Goal: Task Accomplishment & Management: Use online tool/utility

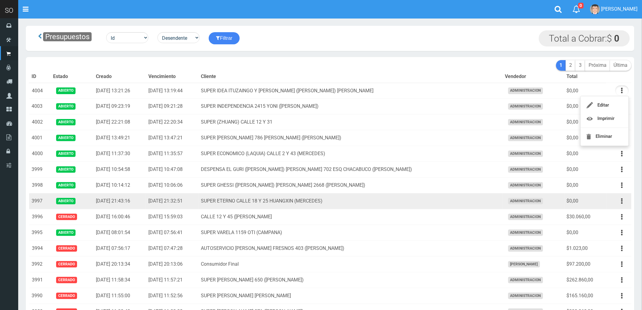
scroll to position [34, 0]
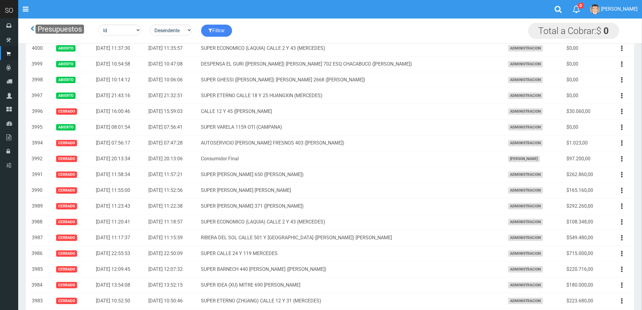
scroll to position [135, 0]
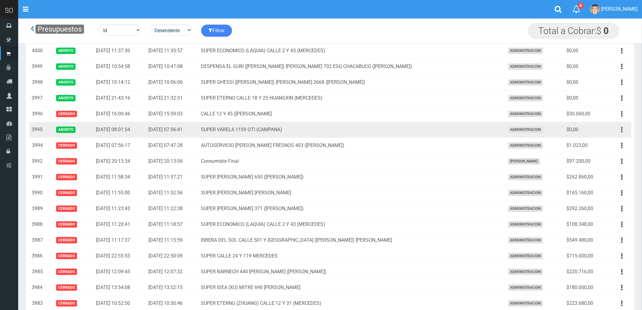
click at [622, 131] on icon "button" at bounding box center [622, 129] width 2 height 11
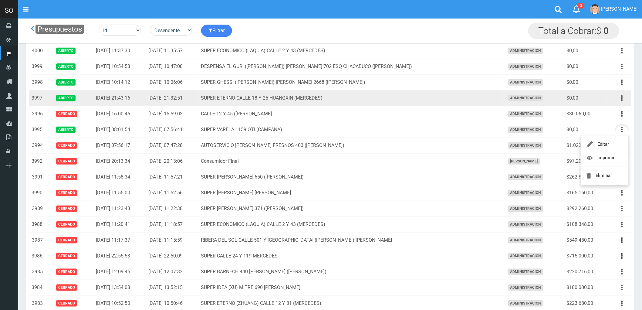
click at [619, 96] on button "button" at bounding box center [622, 98] width 14 height 11
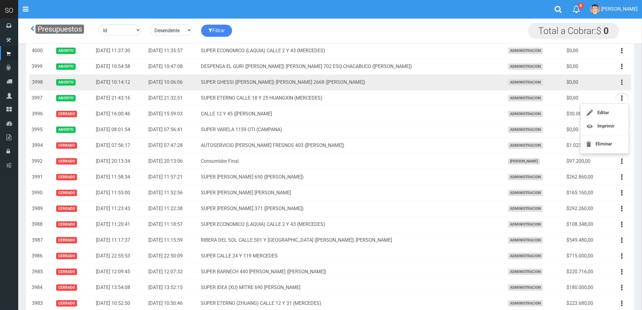
click at [620, 82] on button "button" at bounding box center [622, 82] width 14 height 11
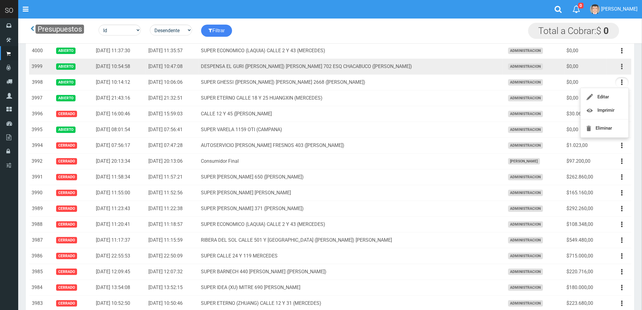
click at [622, 67] on icon "button" at bounding box center [622, 66] width 2 height 11
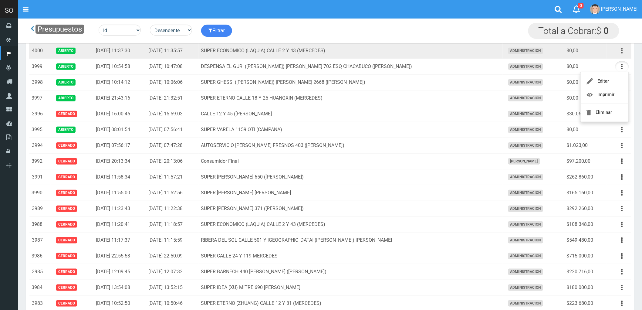
click at [619, 51] on button "button" at bounding box center [622, 50] width 14 height 11
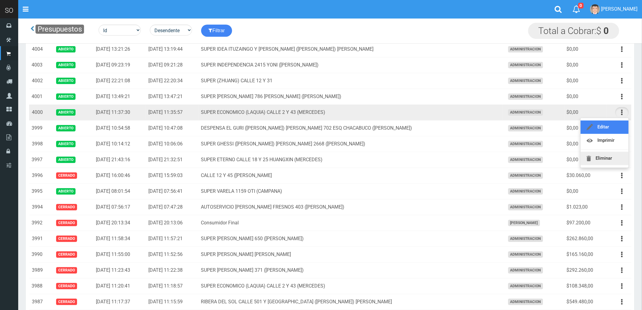
scroll to position [67, 0]
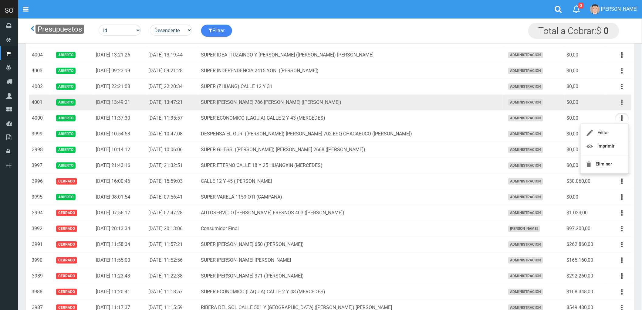
click at [620, 103] on button "button" at bounding box center [622, 102] width 14 height 11
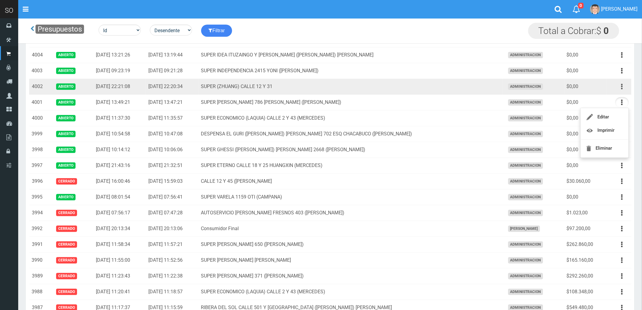
click at [620, 87] on button "button" at bounding box center [622, 86] width 14 height 11
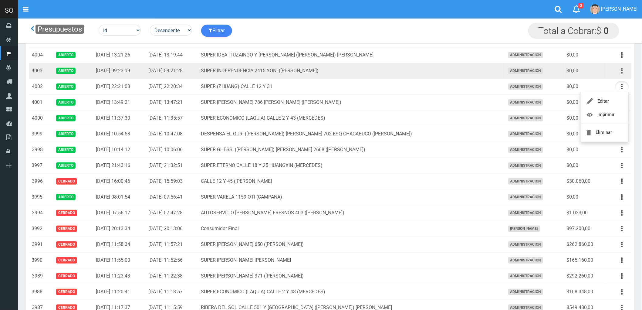
click at [618, 70] on button "button" at bounding box center [622, 70] width 14 height 11
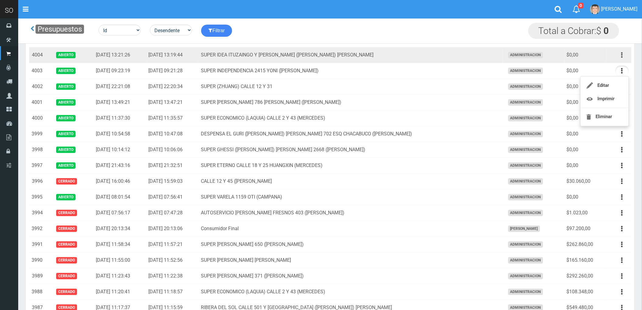
click at [622, 55] on icon "button" at bounding box center [622, 55] width 2 height 11
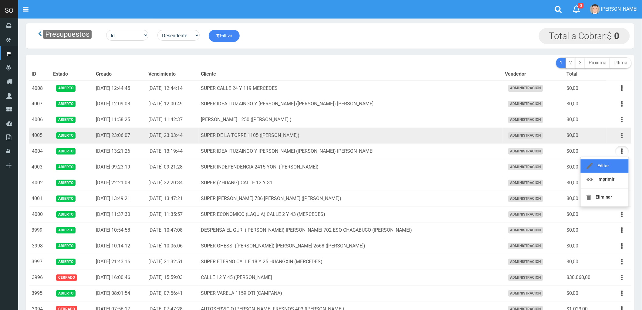
scroll to position [0, 0]
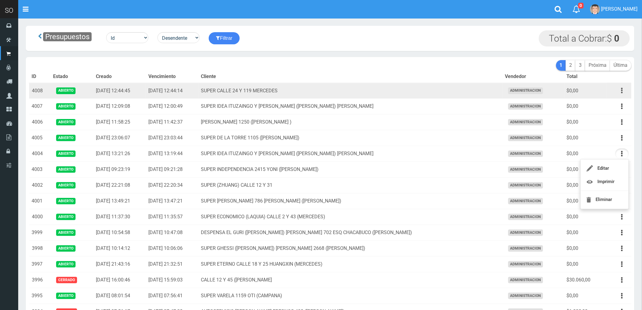
click at [622, 89] on icon "button" at bounding box center [622, 90] width 2 height 11
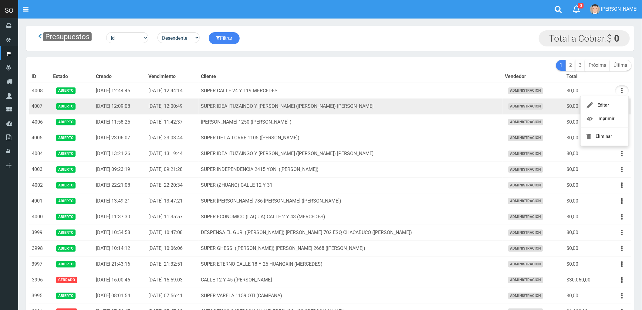
click at [443, 111] on td "SUPER IDEA ITUZAINGO Y [PERSON_NAME] ([PERSON_NAME]) [PERSON_NAME]" at bounding box center [351, 107] width 304 height 16
click at [621, 108] on icon "button" at bounding box center [622, 106] width 2 height 11
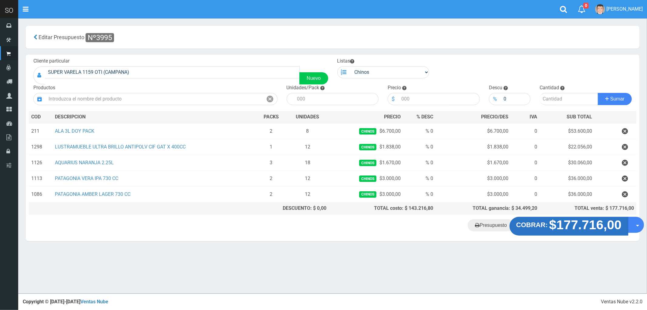
click at [566, 225] on strong "$177.716,00" at bounding box center [585, 224] width 72 height 14
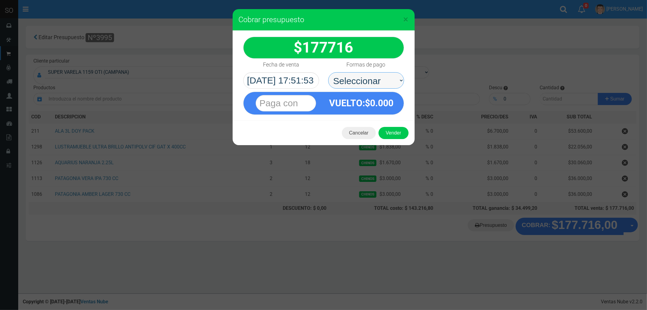
click at [348, 77] on select "Seleccionar Efectivo Tarjeta de Crédito Depósito Débito" at bounding box center [366, 80] width 76 height 16
select select "Efectivo"
click at [328, 72] on select "Seleccionar Efectivo Tarjeta de Crédito Depósito Débito" at bounding box center [366, 80] width 76 height 16
click at [384, 131] on button "Vender" at bounding box center [393, 133] width 30 height 12
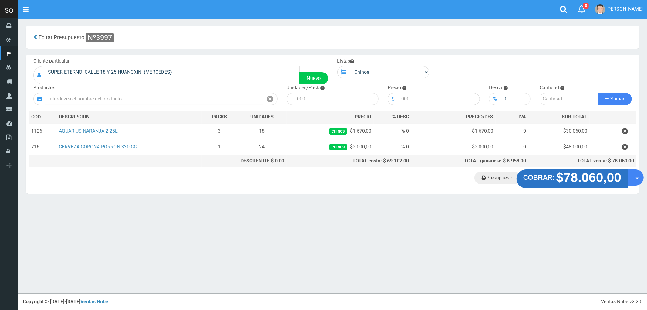
click at [575, 178] on strong "$78.060,00" at bounding box center [588, 177] width 65 height 14
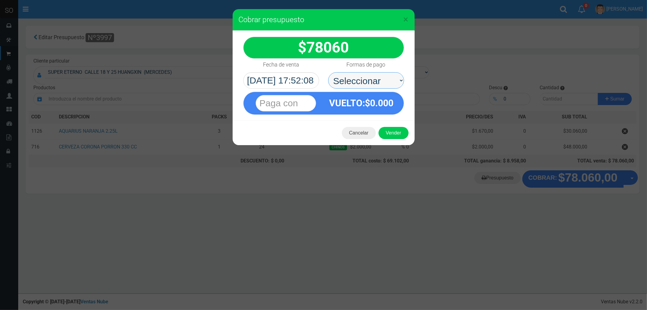
drag, startPoint x: 345, startPoint y: 79, endPoint x: 347, endPoint y: 86, distance: 7.4
click at [345, 79] on select "Seleccionar Efectivo Tarjeta de Crédito Depósito Débito" at bounding box center [366, 80] width 76 height 16
select select "Efectivo"
click at [328, 72] on select "Seleccionar Efectivo Tarjeta de Crédito Depósito Débito" at bounding box center [366, 80] width 76 height 16
click at [392, 137] on button "Vender" at bounding box center [393, 133] width 30 height 12
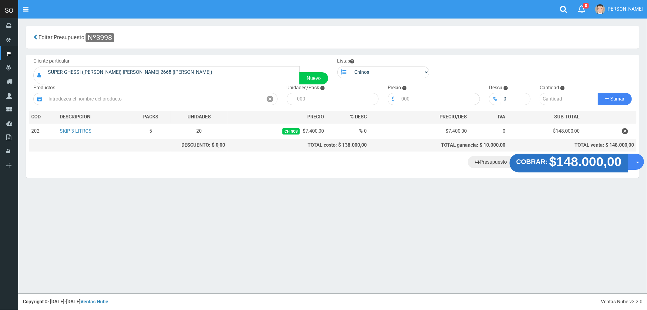
click at [543, 164] on strong "COBRAR:" at bounding box center [532, 161] width 32 height 7
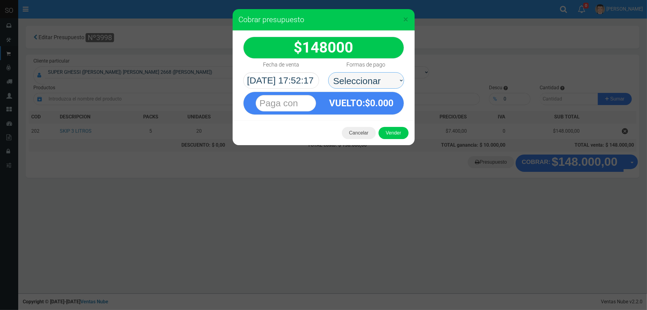
click at [348, 79] on select "Seleccionar Efectivo Tarjeta de Crédito Depósito Débito" at bounding box center [366, 80] width 76 height 16
select select "Efectivo"
click at [328, 72] on select "Seleccionar Efectivo Tarjeta de Crédito Depósito Débito" at bounding box center [366, 80] width 76 height 16
click at [397, 138] on button "Vender" at bounding box center [393, 133] width 30 height 12
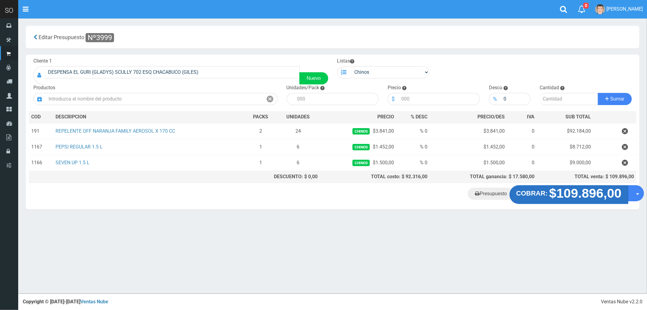
click at [575, 198] on strong "$109.896,00" at bounding box center [585, 193] width 72 height 14
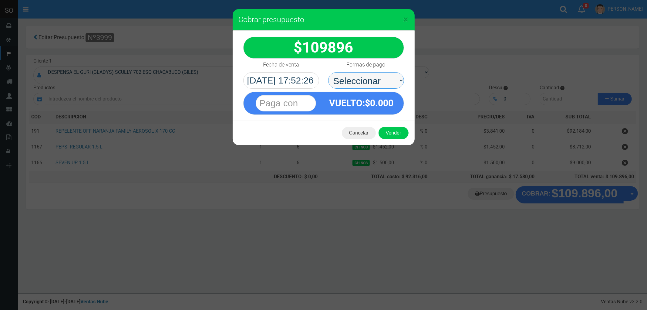
click at [348, 79] on select "Seleccionar Efectivo Tarjeta de Crédito Depósito Débito" at bounding box center [366, 80] width 76 height 16
select select "Efectivo"
click at [328, 72] on select "Seleccionar Efectivo Tarjeta de Crédito Depósito Débito" at bounding box center [366, 80] width 76 height 16
click at [388, 129] on button "Vender" at bounding box center [393, 133] width 30 height 12
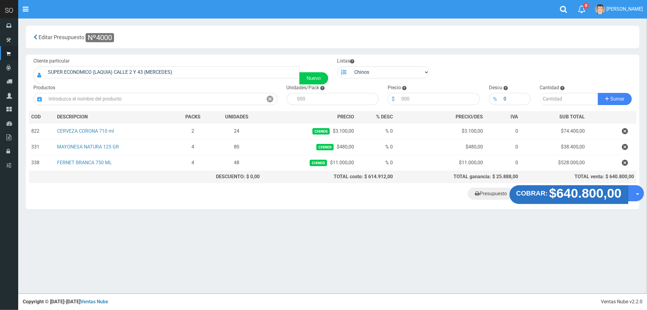
click at [564, 193] on strong "$640.800,00" at bounding box center [585, 193] width 72 height 14
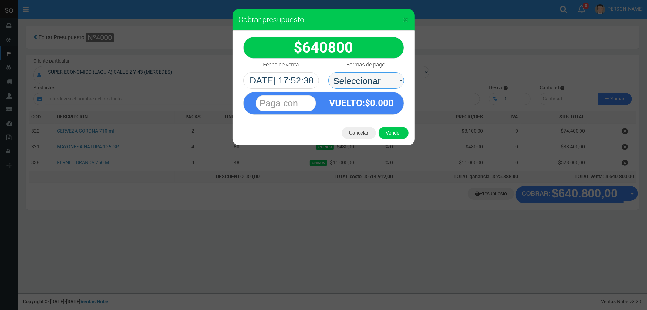
click at [349, 75] on select "Seleccionar Efectivo Tarjeta de Crédito Depósito Débito" at bounding box center [366, 80] width 76 height 16
select select "Efectivo"
click at [328, 72] on select "Seleccionar Efectivo Tarjeta de Crédito Depósito Débito" at bounding box center [366, 80] width 76 height 16
click at [392, 132] on button "Vender" at bounding box center [393, 133] width 30 height 12
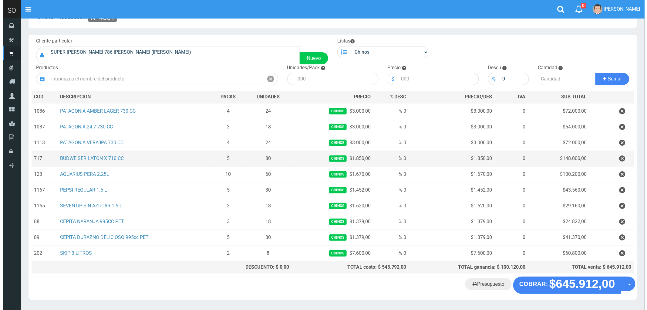
scroll to position [41, 0]
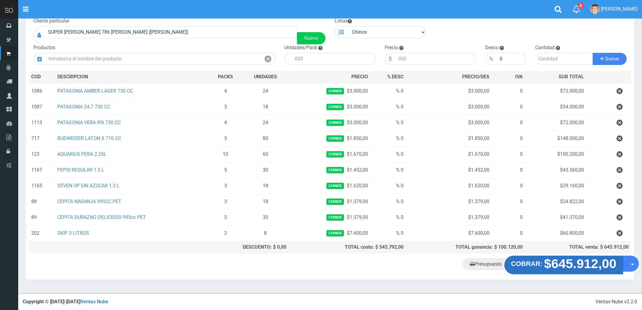
click at [574, 267] on strong "$645.912,00" at bounding box center [580, 263] width 72 height 14
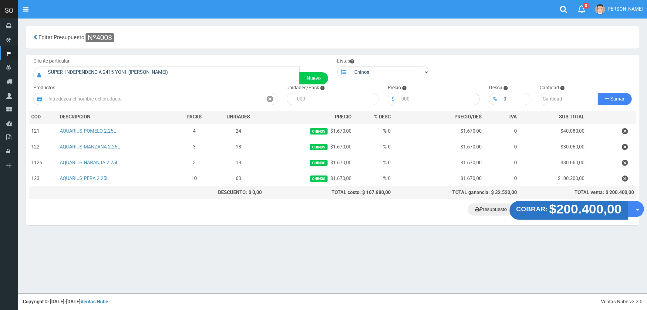
click at [581, 211] on strong "$200.400,00" at bounding box center [585, 209] width 72 height 14
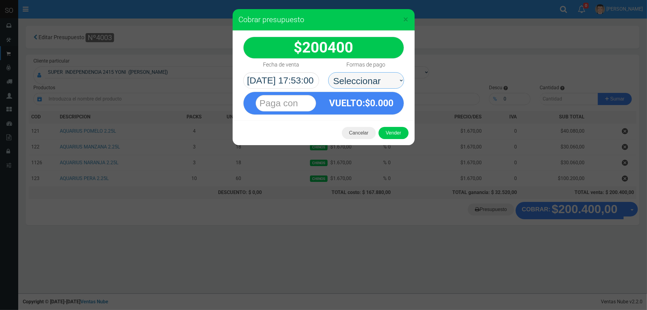
drag, startPoint x: 364, startPoint y: 57, endPoint x: 346, endPoint y: 78, distance: 27.9
click at [346, 78] on select "Seleccionar Efectivo Tarjeta de Crédito Depósito Débito" at bounding box center [366, 80] width 76 height 16
select select "Efectivo"
click at [328, 72] on select "Seleccionar Efectivo Tarjeta de Crédito Depósito Débito" at bounding box center [366, 80] width 76 height 16
click at [393, 132] on button "Vender" at bounding box center [393, 133] width 30 height 12
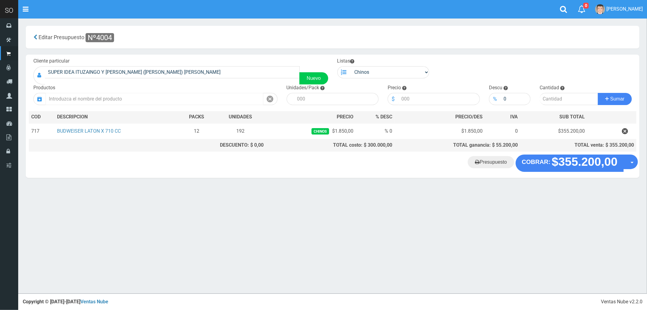
click at [122, 95] on input "text" at bounding box center [154, 99] width 218 height 12
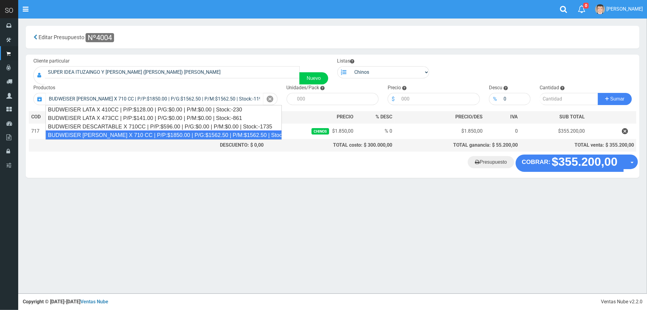
type input "BUDWEISER [PERSON_NAME] X 710 CC | P/P:$1850.00 | P/G:$1562.50 | P/M:$1562.50 |…"
type input "16"
type input "1850.00"
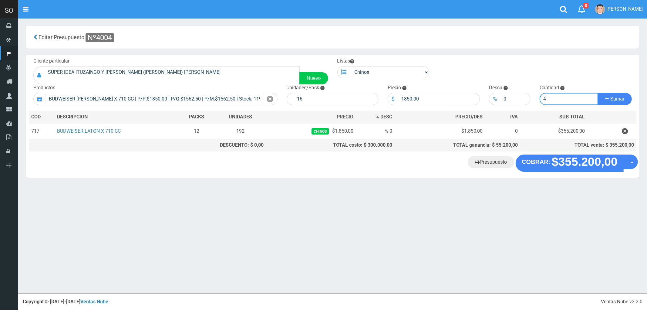
type input "4"
click at [598, 93] on button "Sumar" at bounding box center [615, 99] width 34 height 12
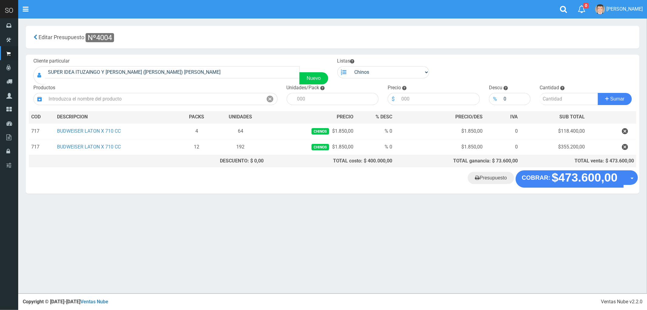
click at [622, 146] on icon "button" at bounding box center [625, 147] width 6 height 11
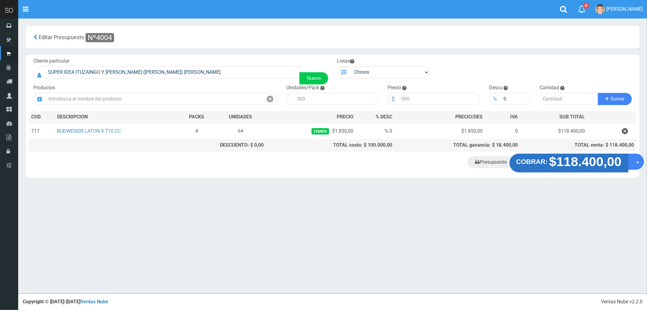
click at [571, 161] on strong "$118.400,00" at bounding box center [585, 161] width 72 height 14
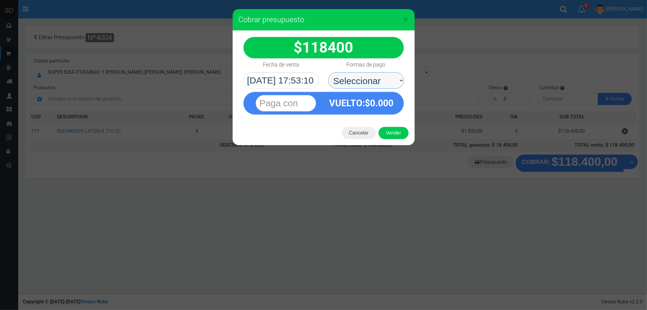
drag, startPoint x: 362, startPoint y: 82, endPoint x: 359, endPoint y: 88, distance: 6.5
click at [362, 82] on select "Seleccionar Efectivo Tarjeta de Crédito Depósito Débito" at bounding box center [366, 80] width 76 height 16
select select "Efectivo"
click at [328, 72] on select "Seleccionar Efectivo Tarjeta de Crédito Depósito Débito" at bounding box center [366, 80] width 76 height 16
click at [390, 129] on button "Vender" at bounding box center [393, 133] width 30 height 12
